Goal: Task Accomplishment & Management: Use online tool/utility

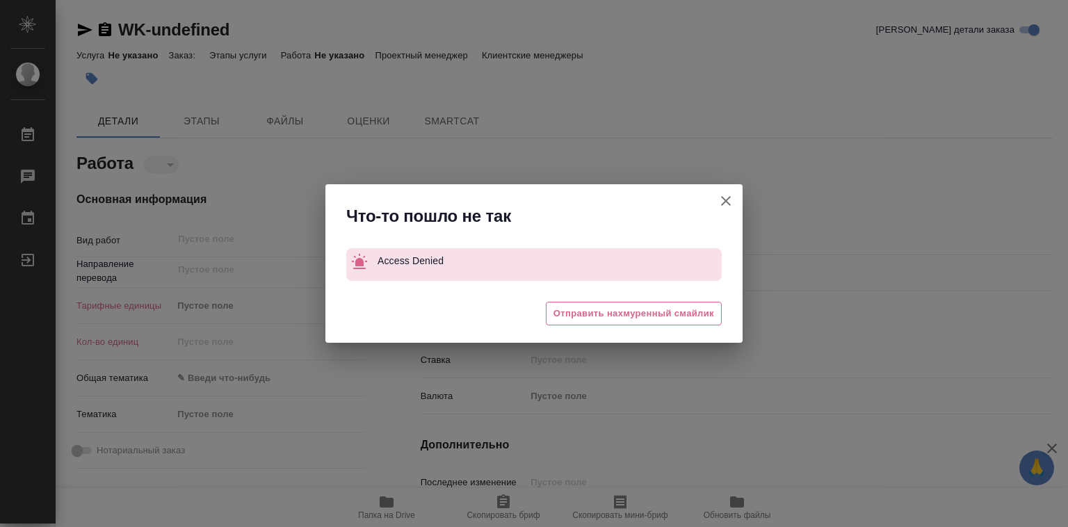
type textarea "x"
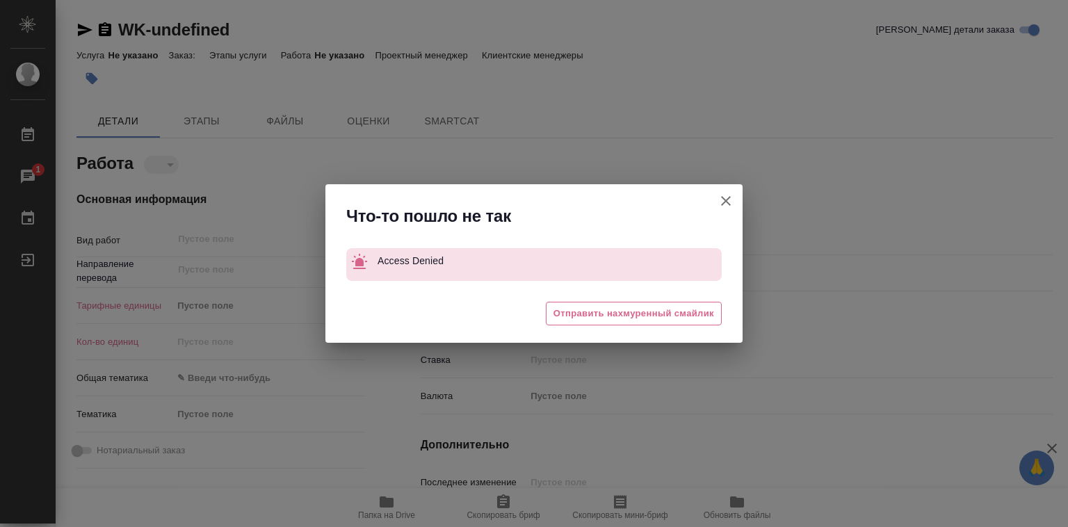
click at [726, 200] on icon "button" at bounding box center [726, 201] width 17 height 17
type textarea "x"
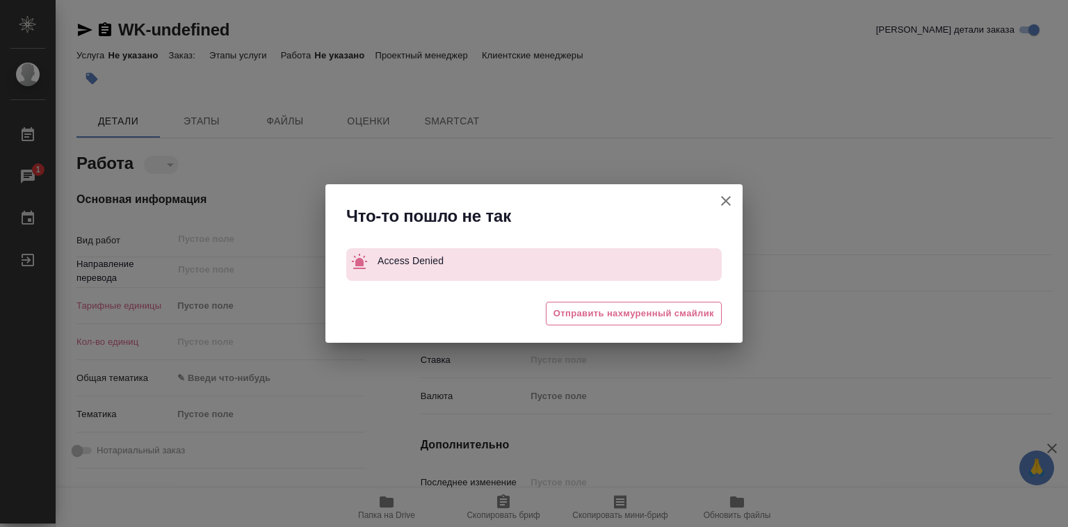
type textarea "x"
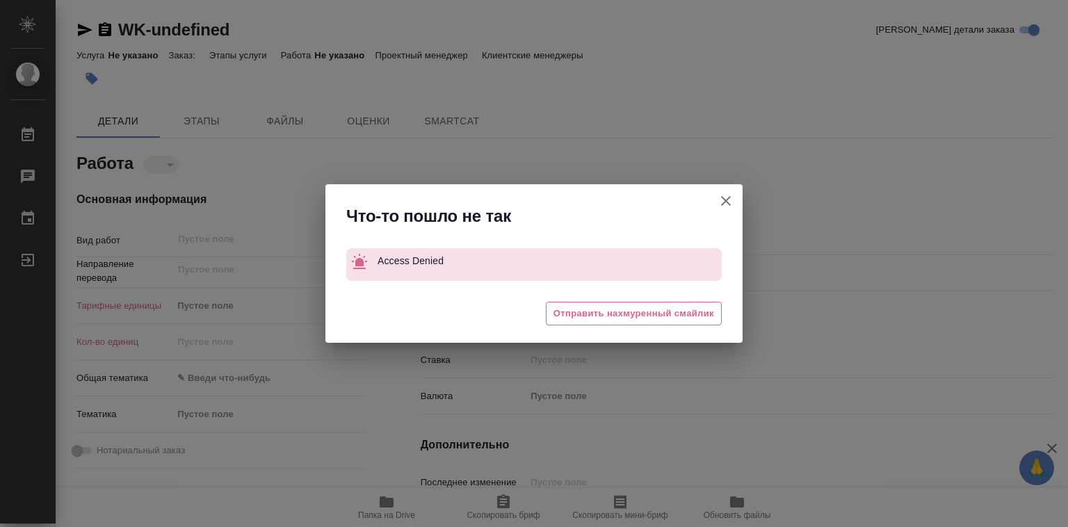
type textarea "x"
click at [725, 201] on icon "button" at bounding box center [726, 201] width 10 height 10
type textarea "x"
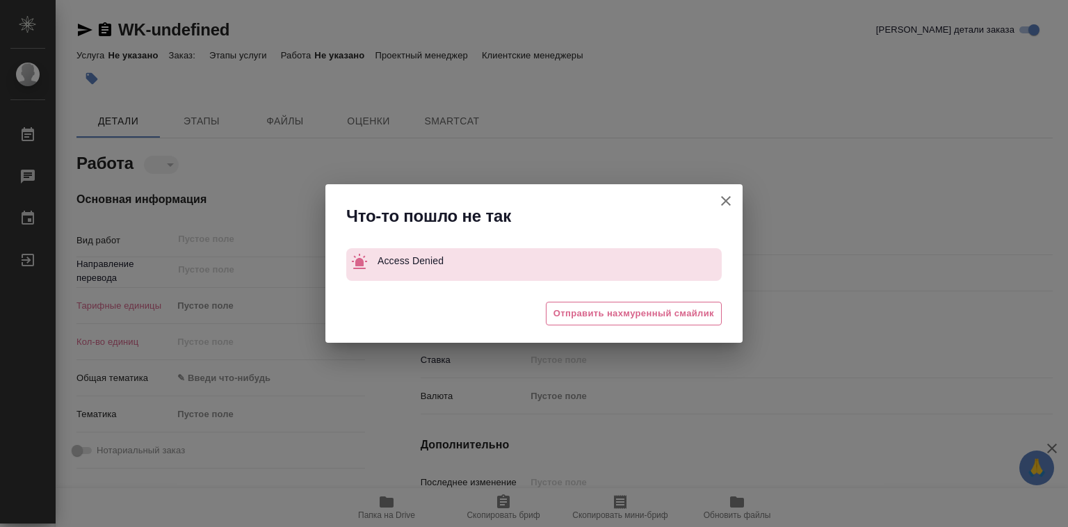
type textarea "x"
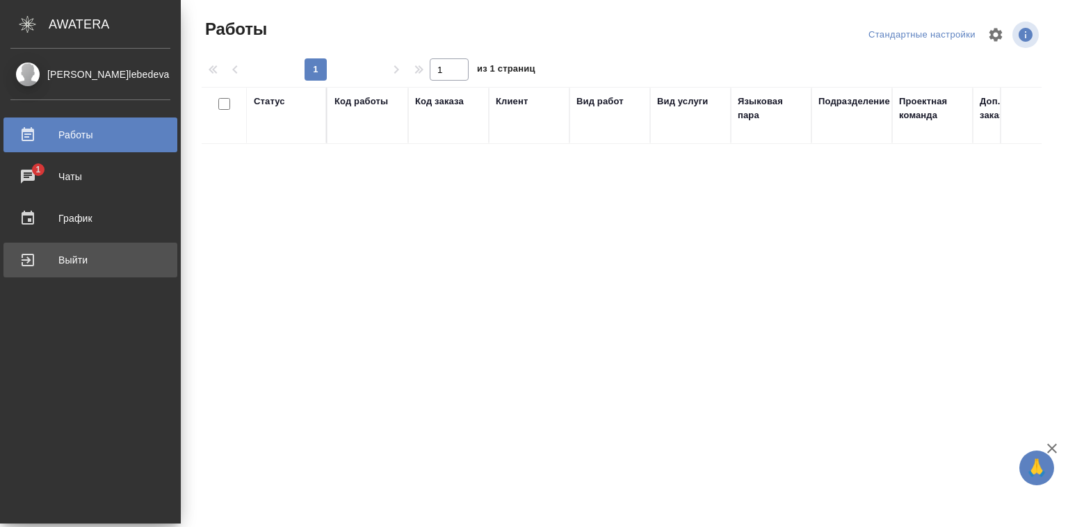
click at [68, 259] on div "Выйти" at bounding box center [90, 260] width 160 height 21
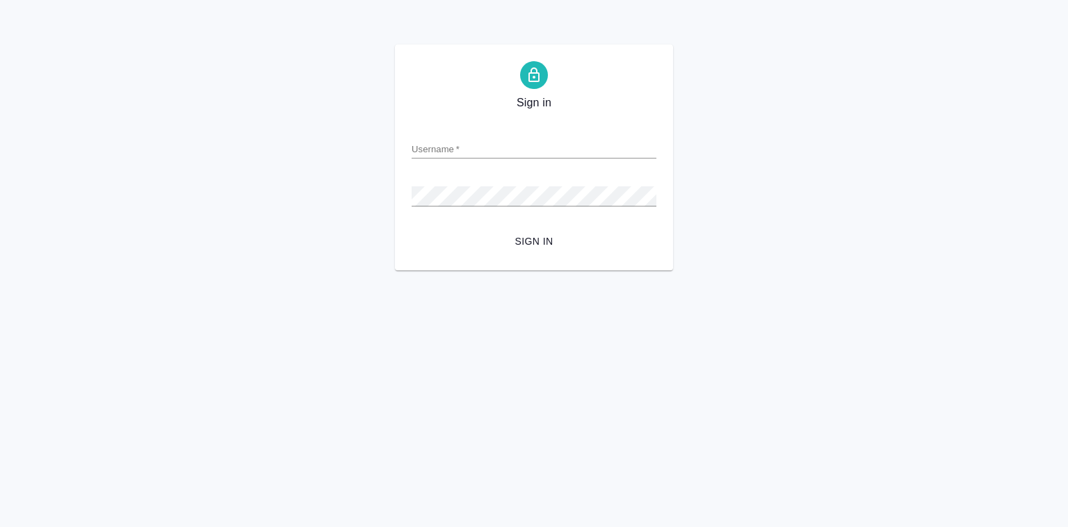
click at [483, 149] on input "Username   *" at bounding box center [534, 148] width 245 height 19
type input "y.lebedeva@awatera.com"
click at [491, 185] on div "Password   *" at bounding box center [534, 190] width 245 height 31
click at [512, 234] on span "Sign in" at bounding box center [534, 241] width 223 height 17
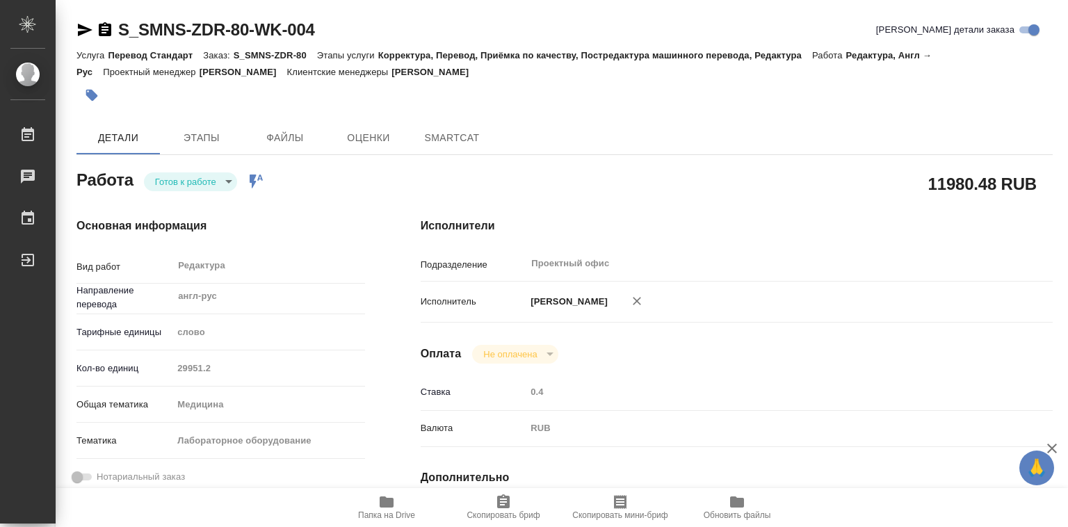
type textarea "x"
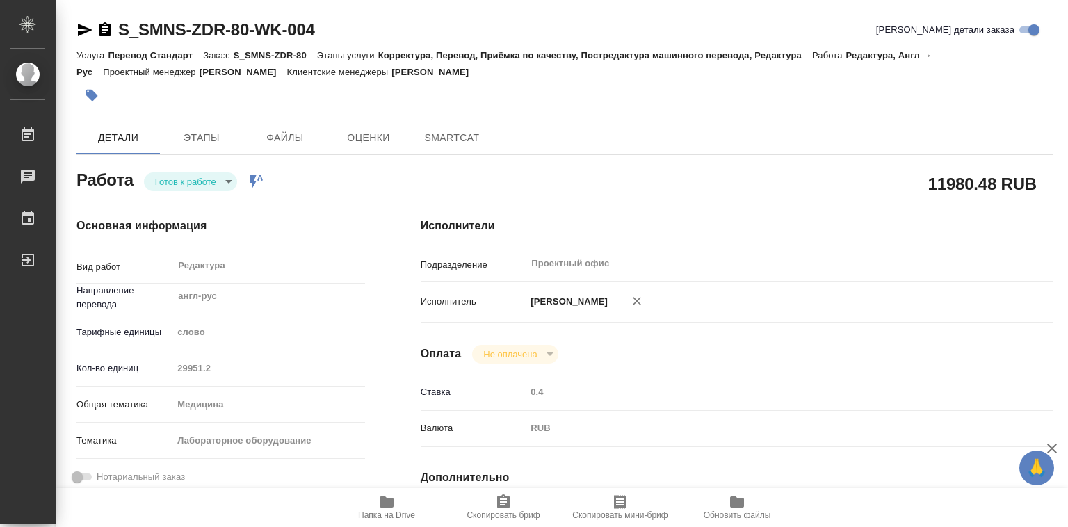
type textarea "x"
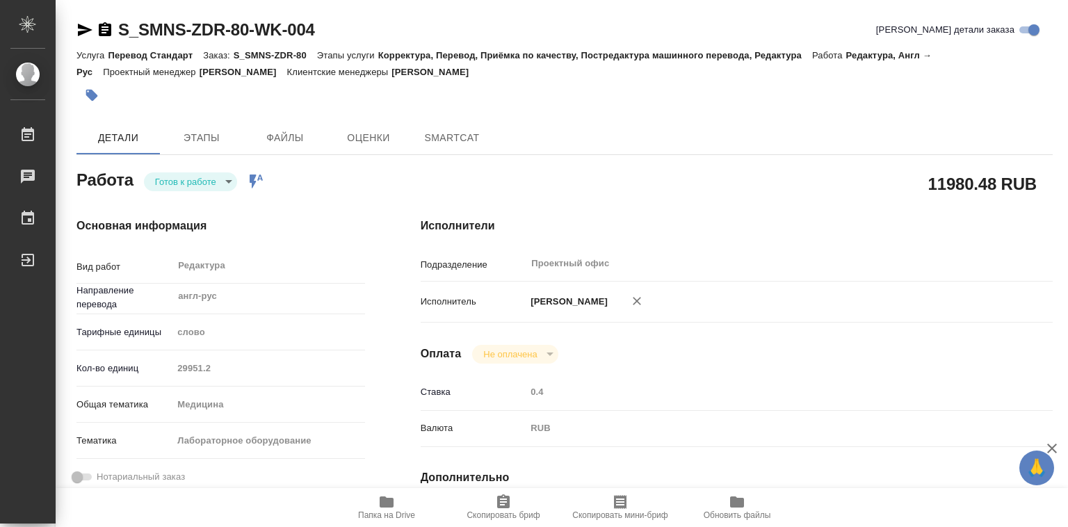
type textarea "x"
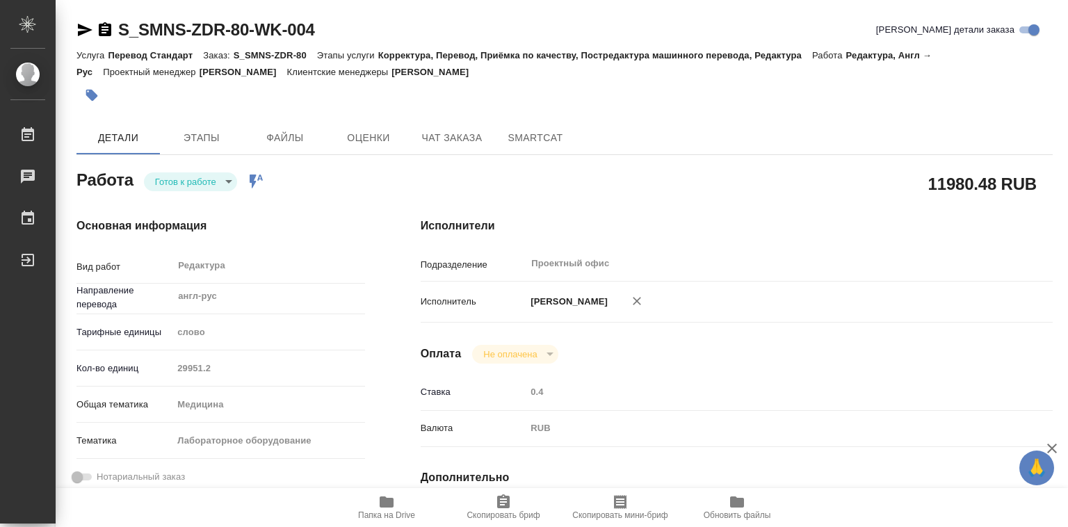
type textarea "x"
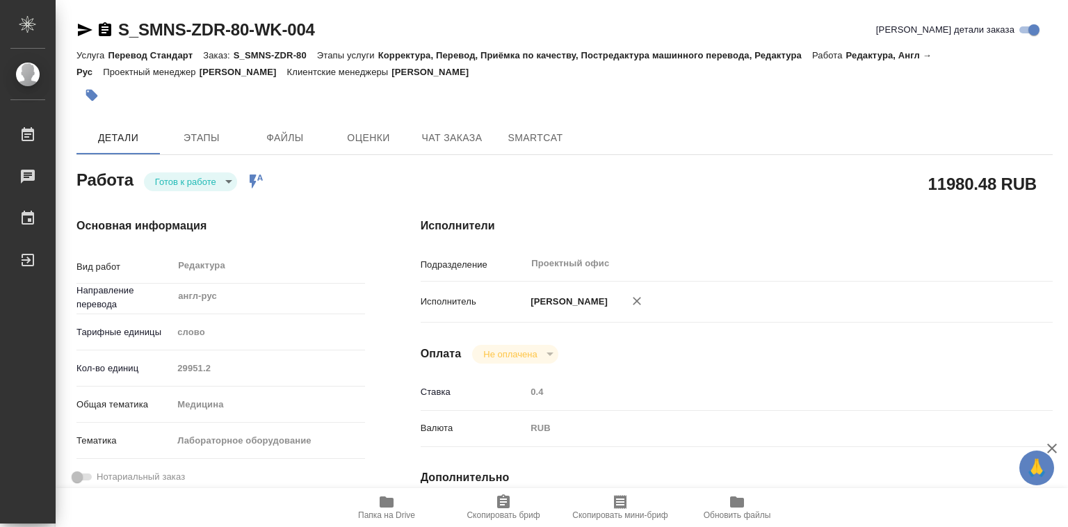
click at [200, 179] on body "🙏 .cls-1 fill:#fff; AWATERA Лебедева Юлия y.lebedeva Работы Чаты График Выйти S…" at bounding box center [534, 263] width 1068 height 527
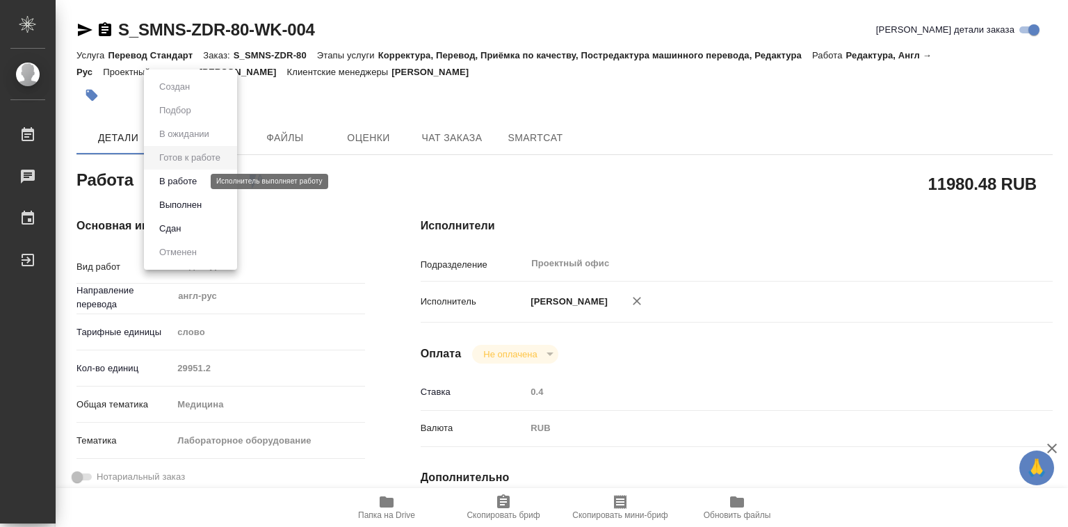
type textarea "x"
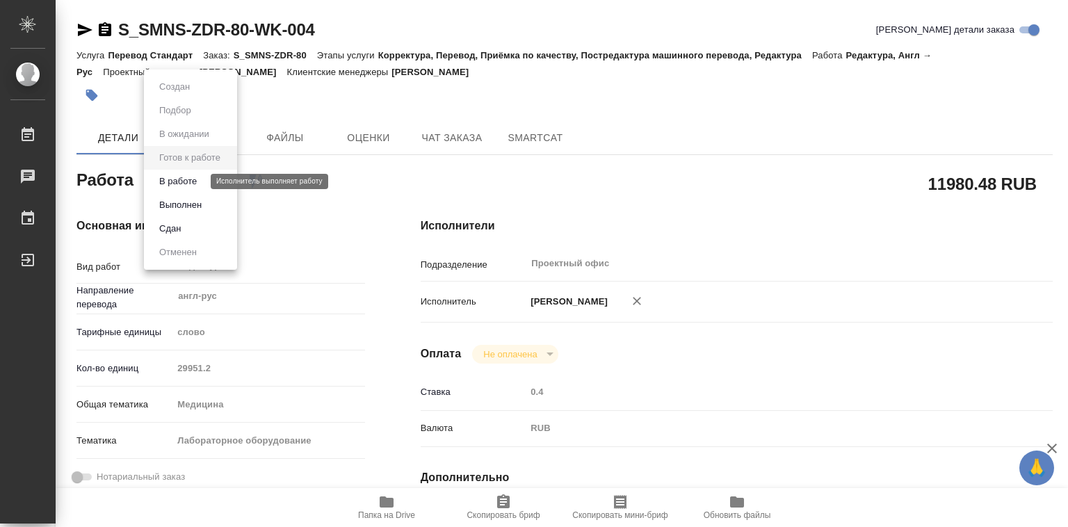
click at [200, 182] on button "В работе" at bounding box center [178, 181] width 46 height 15
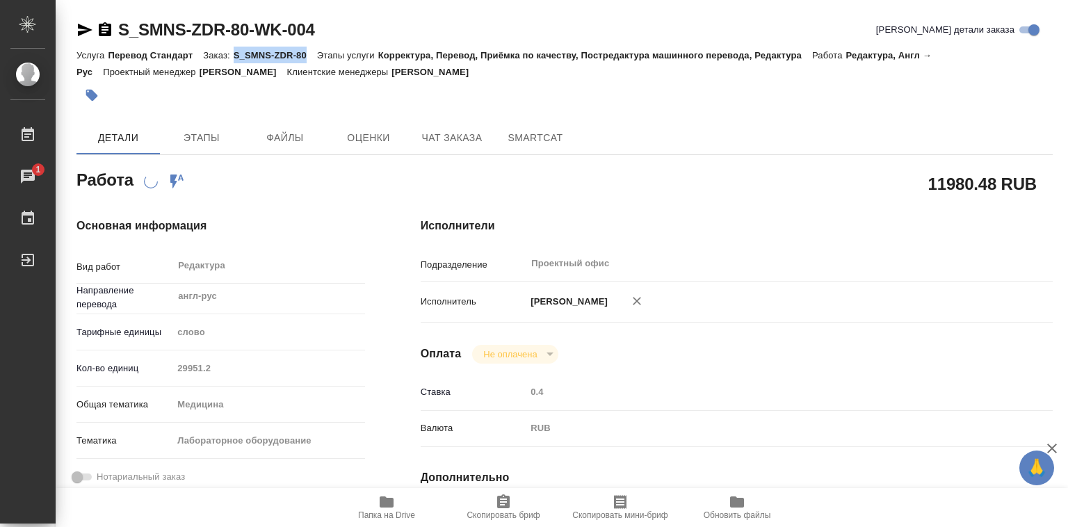
drag, startPoint x: 236, startPoint y: 57, endPoint x: 307, endPoint y: 56, distance: 71.6
click at [307, 56] on p "S_SMNS-ZDR-80" at bounding box center [275, 55] width 83 height 10
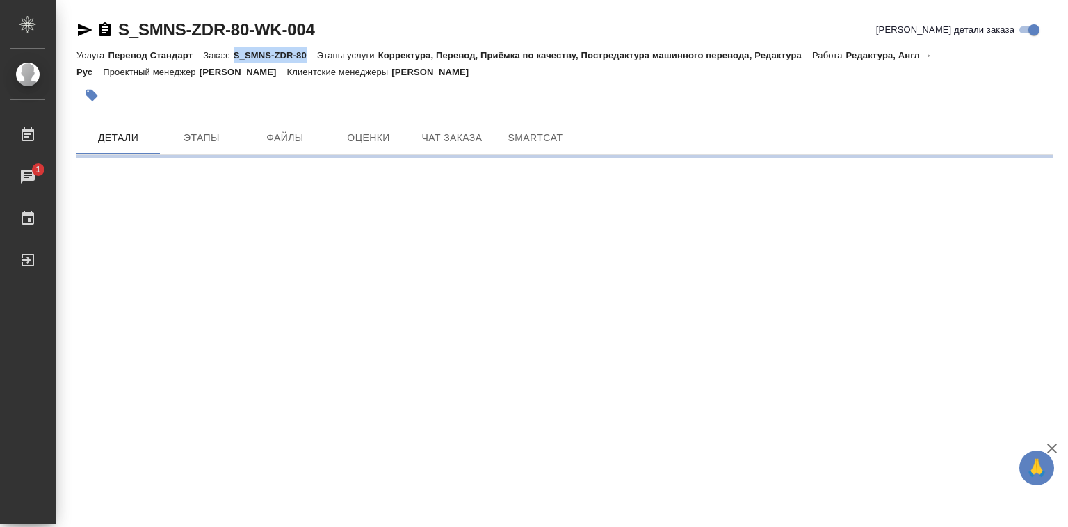
click at [395, 506] on div ".cls-1 fill:#fff; AWATERA Лебедева Юлия y.lebedeva Работы 1 Чаты График Выйти S…" at bounding box center [534, 263] width 1068 height 527
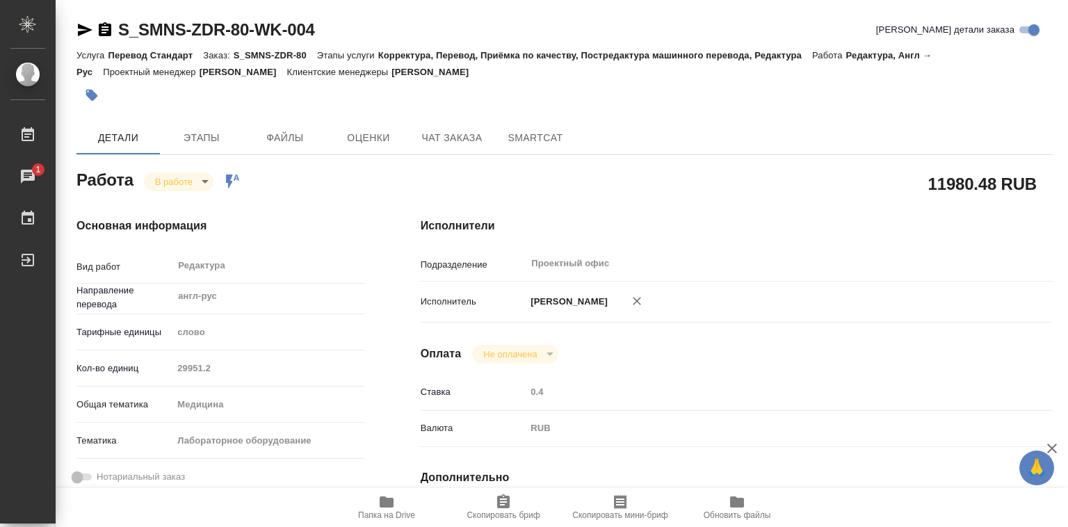
type textarea "x"
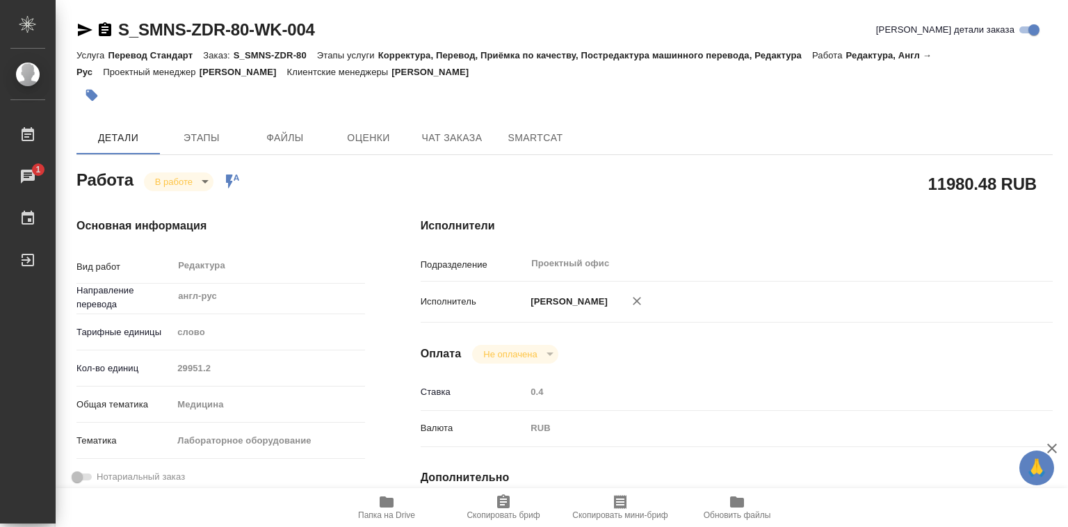
click at [389, 507] on icon "button" at bounding box center [387, 501] width 14 height 11
type textarea "x"
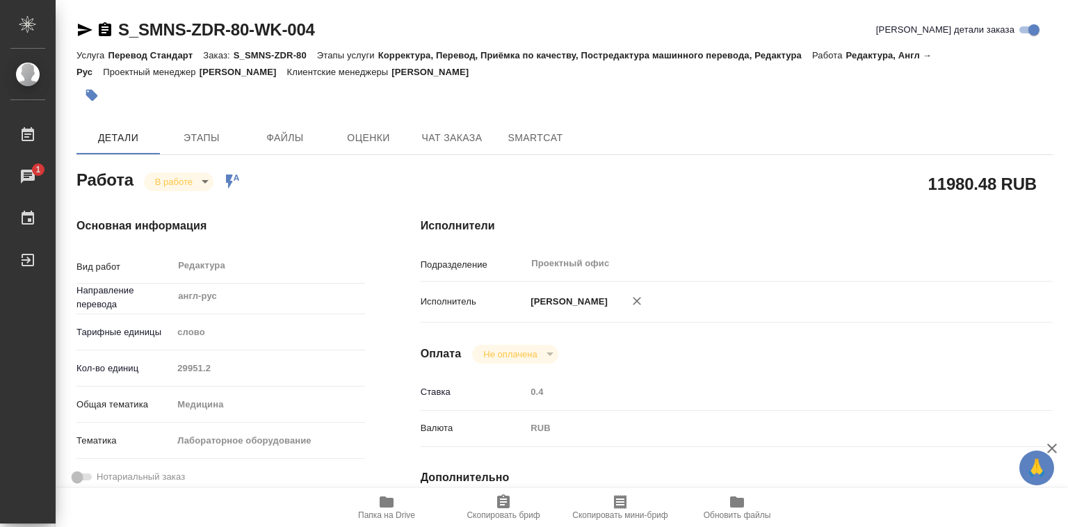
type textarea "x"
drag, startPoint x: 234, startPoint y: 56, endPoint x: 307, endPoint y: 56, distance: 72.3
click at [307, 56] on p "S_SMNS-ZDR-80" at bounding box center [275, 55] width 83 height 10
copy p "S_SMNS-ZDR-80"
